Goal: Task Accomplishment & Management: Manage account settings

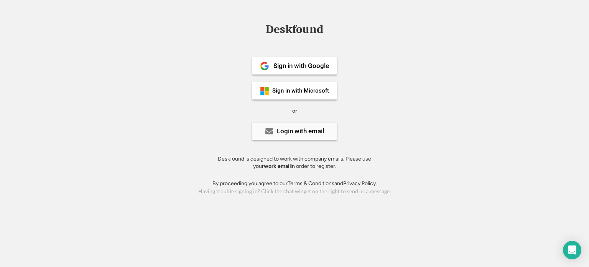
click at [310, 130] on div "Login with email" at bounding box center [300, 131] width 47 height 7
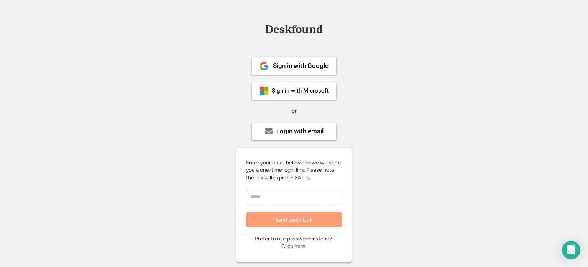
click at [417, 98] on div "Deskfound Sign in with Google Sign in with Microsoft or Login with email Enter …" at bounding box center [294, 174] width 588 height 303
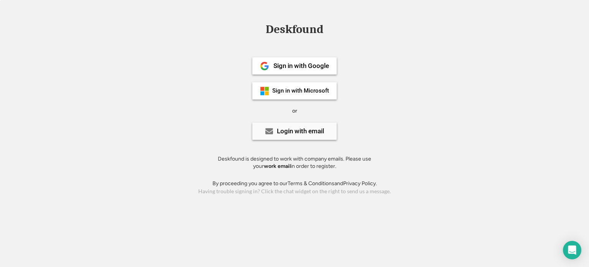
click at [292, 130] on div "Login with email" at bounding box center [300, 131] width 47 height 7
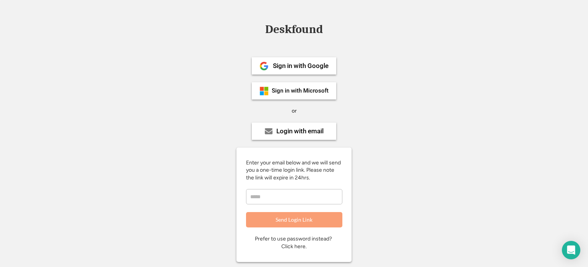
click at [276, 203] on input "email" at bounding box center [294, 196] width 96 height 15
